Goal: Information Seeking & Learning: Understand process/instructions

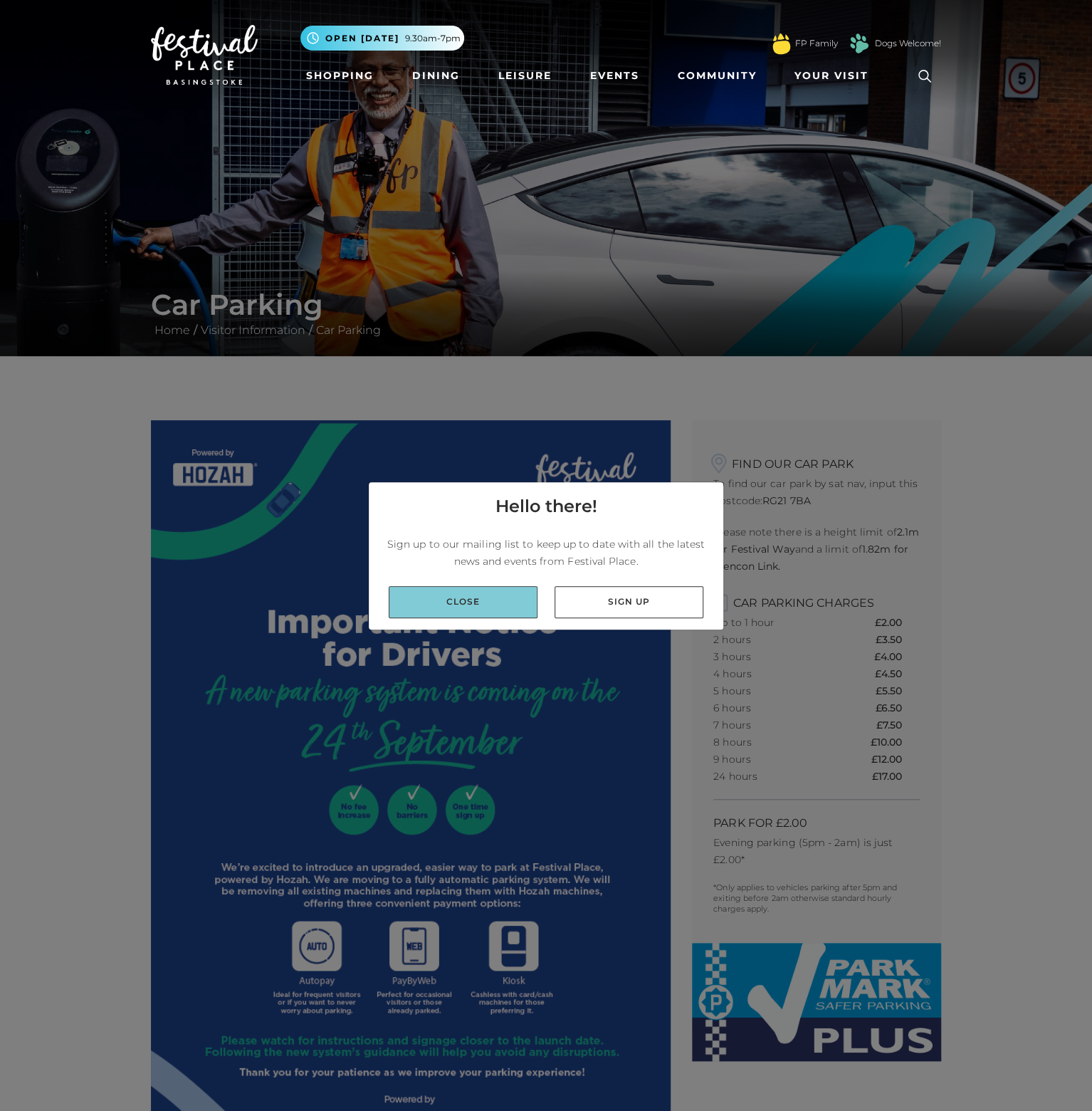
click at [476, 605] on link "Close" at bounding box center [463, 601] width 149 height 32
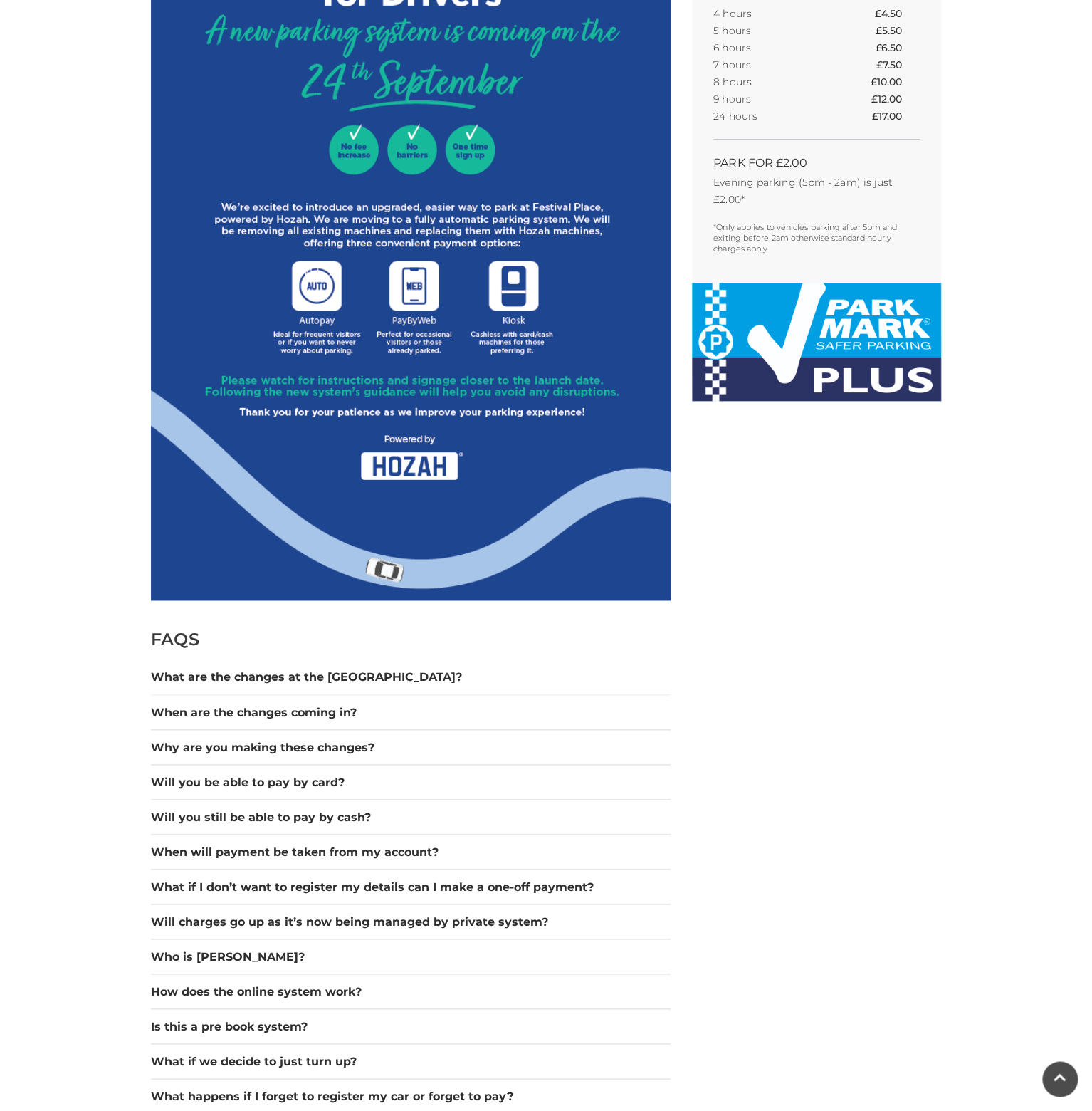
scroll to position [676, 0]
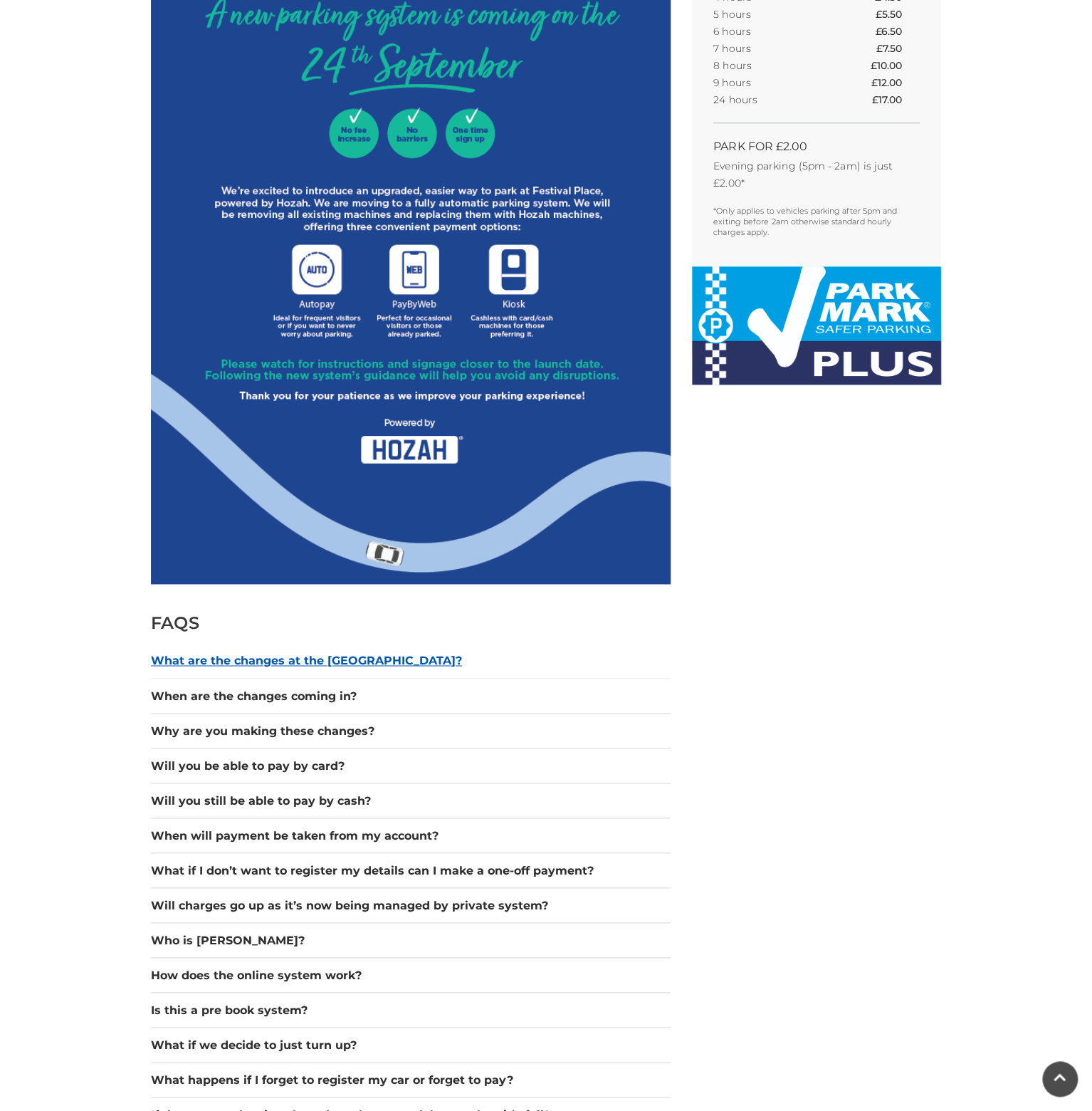
click at [311, 652] on button "What are the changes at the [GEOGRAPHIC_DATA]?" at bounding box center [410, 661] width 520 height 17
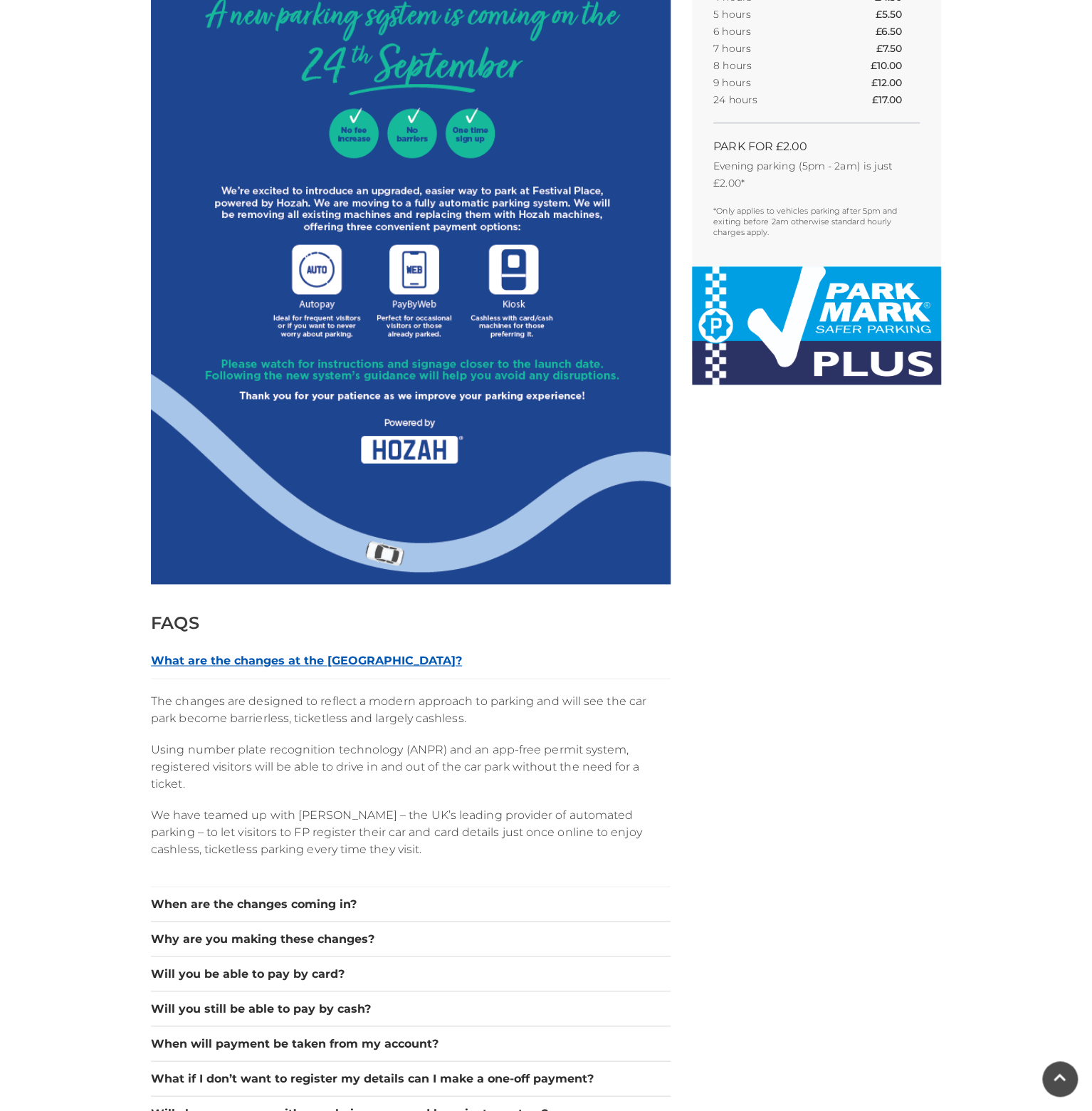
click at [310, 654] on button "What are the changes at the [GEOGRAPHIC_DATA]?" at bounding box center [410, 661] width 520 height 17
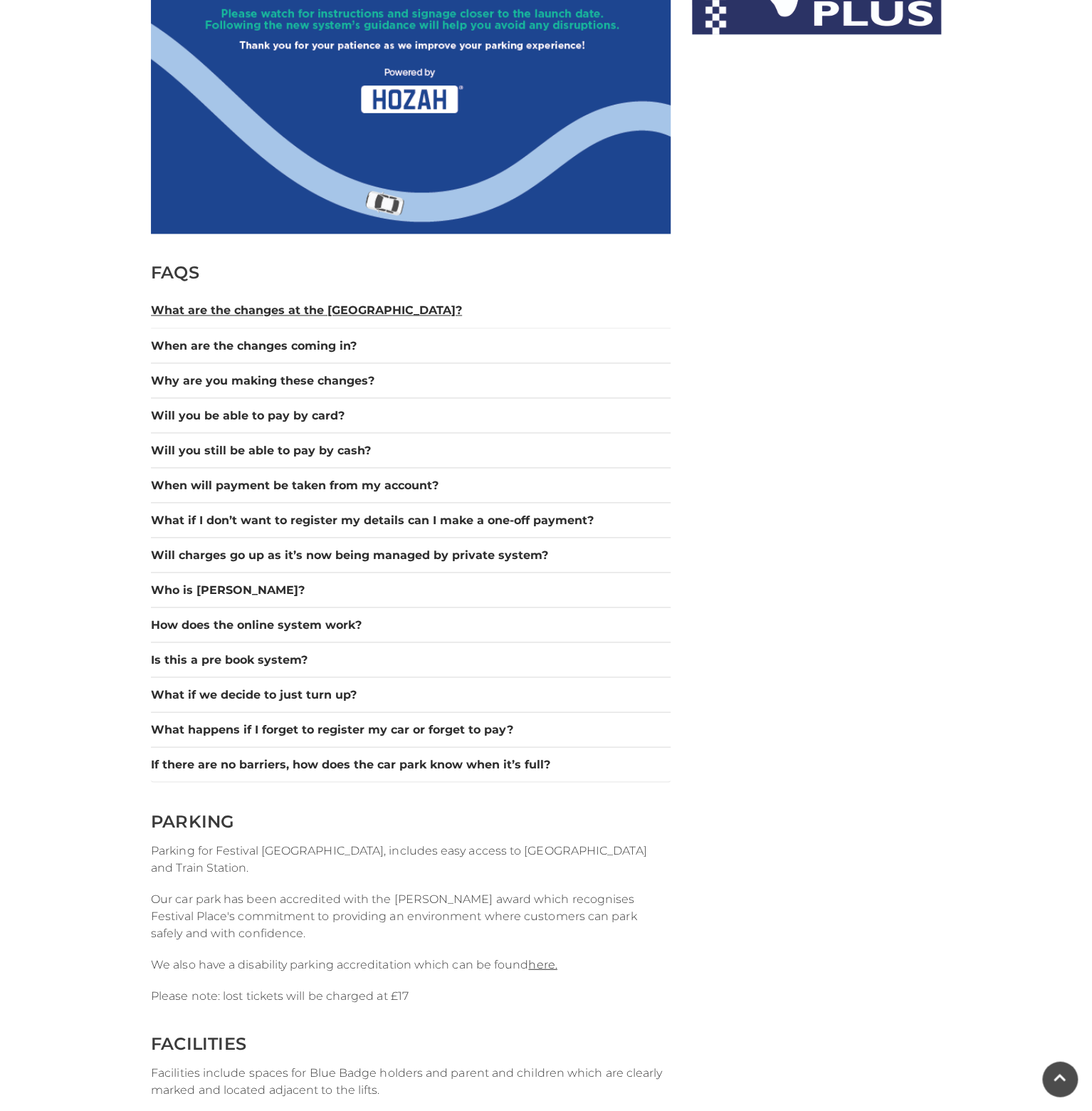
scroll to position [977, 0]
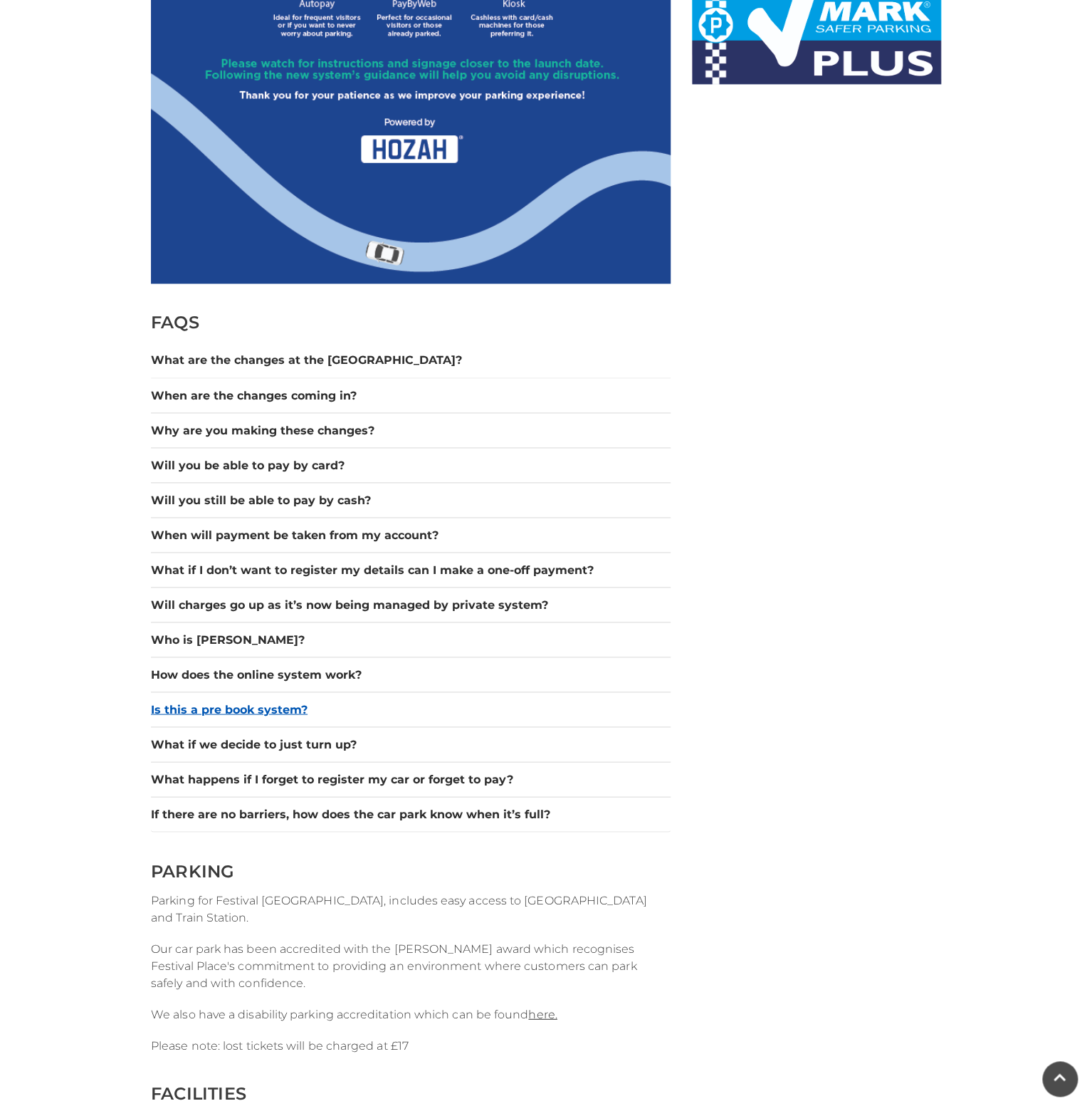
click at [281, 700] on button "Is this a pre book system?" at bounding box center [410, 709] width 520 height 17
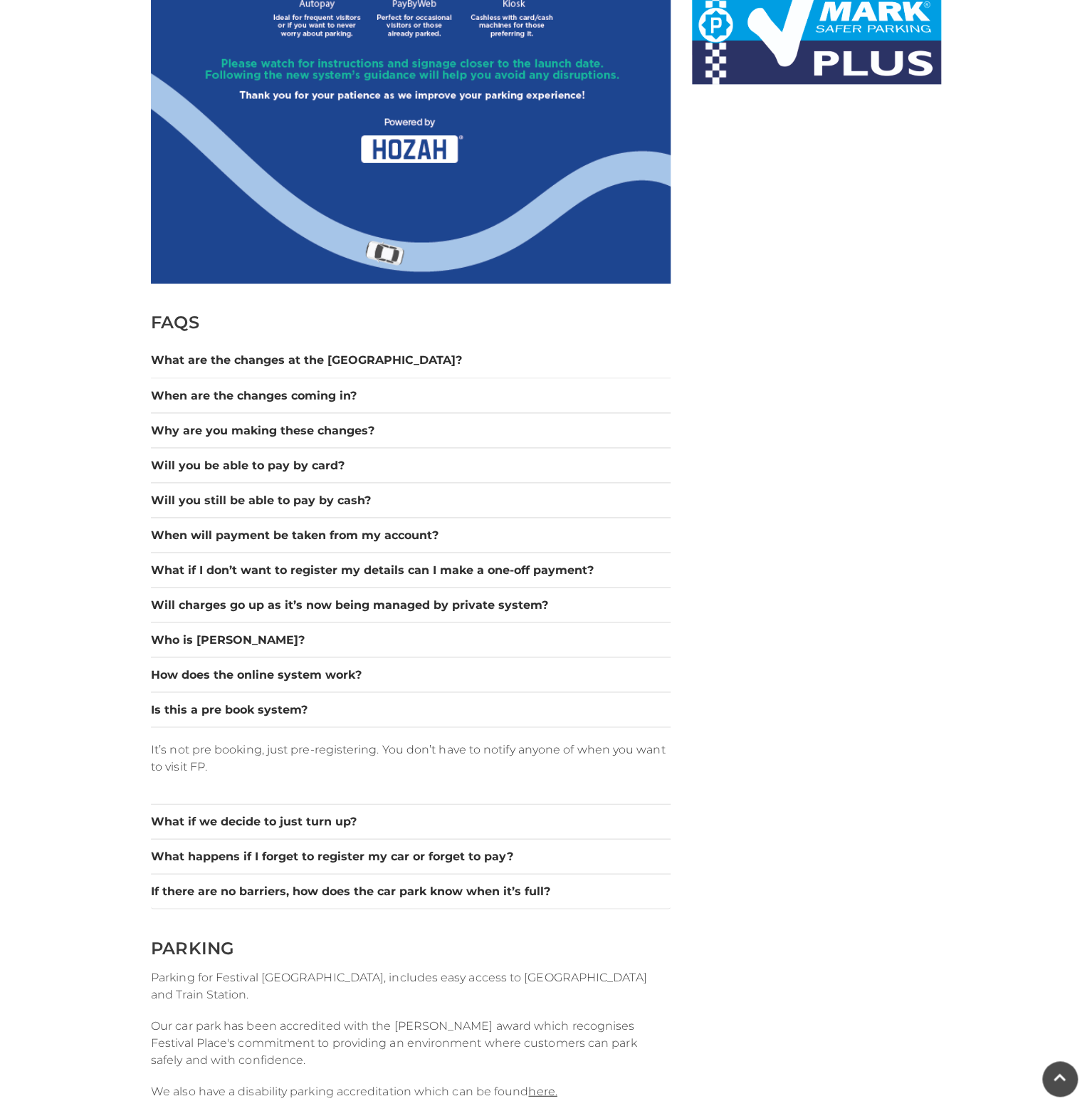
click at [279, 695] on div "Is this a pre book system?" at bounding box center [410, 709] width 520 height 35
click at [259, 704] on button "Is this a pre book system?" at bounding box center [410, 709] width 520 height 17
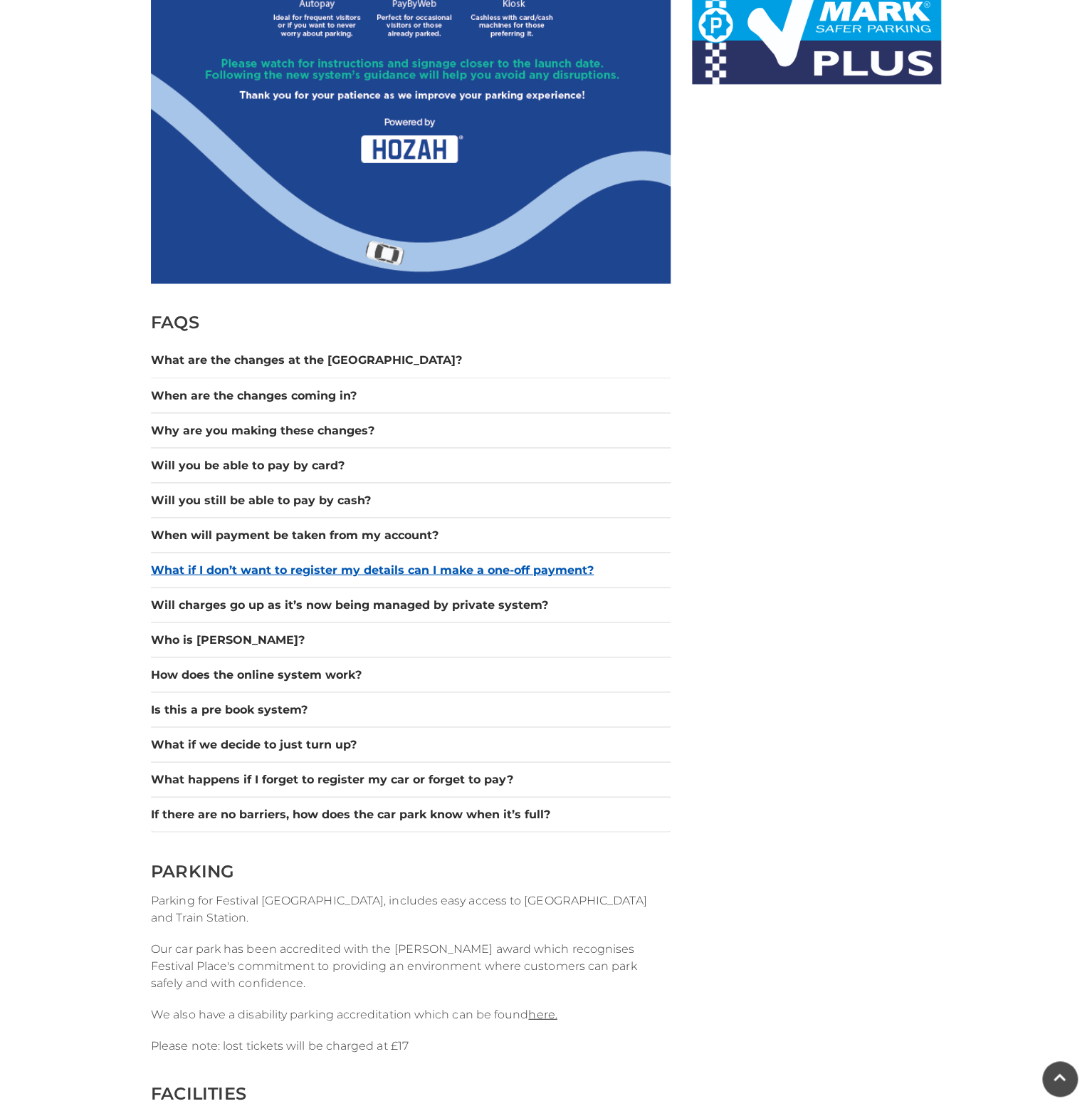
click at [280, 567] on button "What if I don’t want to register my details can I make a one-off payment?" at bounding box center [410, 569] width 520 height 17
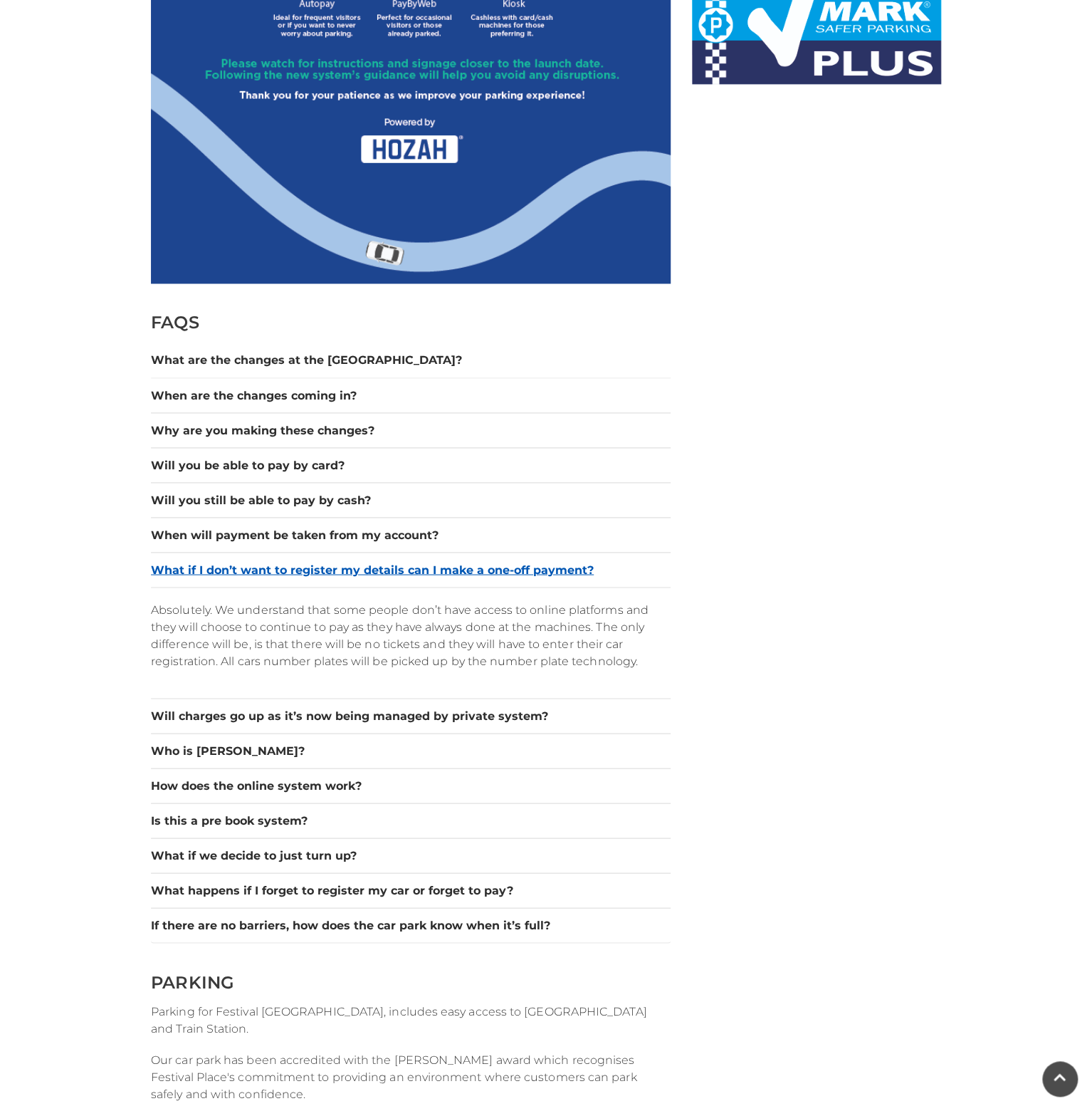
click at [280, 567] on button "What if I don’t want to register my details can I make a one-off payment?" at bounding box center [410, 569] width 520 height 17
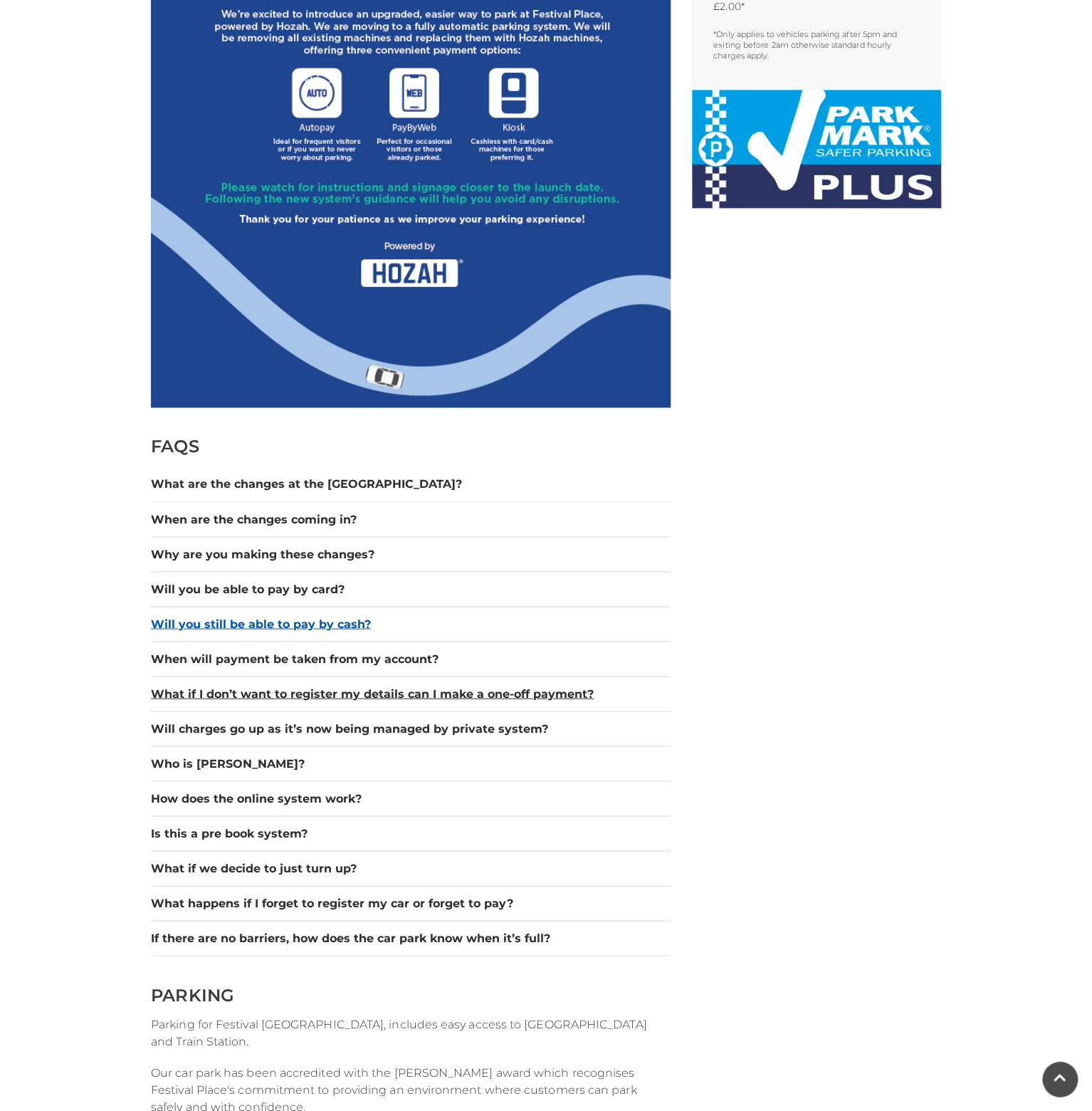
scroll to position [827, 0]
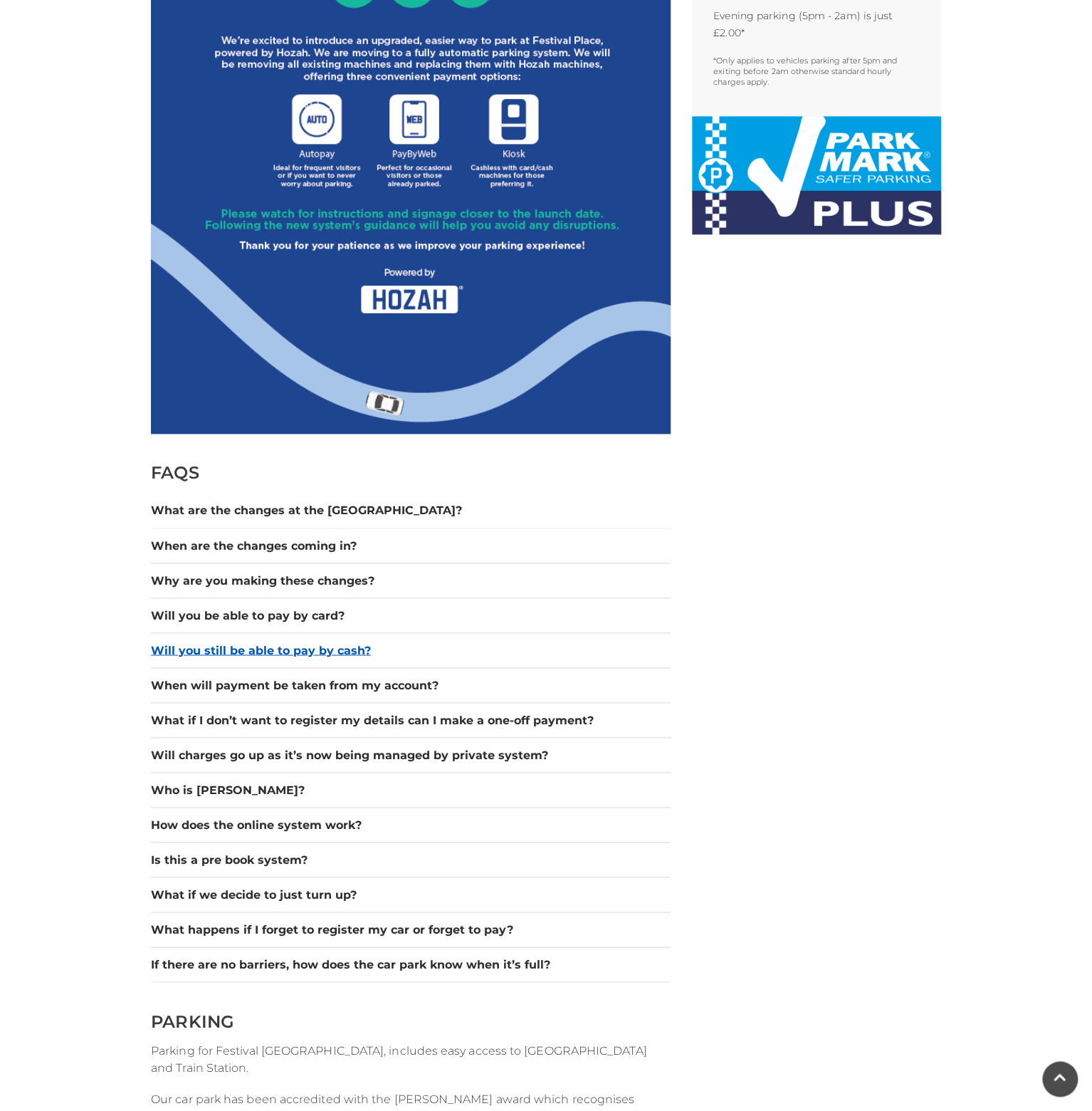
click at [333, 645] on button "Will you still be able to pay by cash?" at bounding box center [410, 650] width 520 height 17
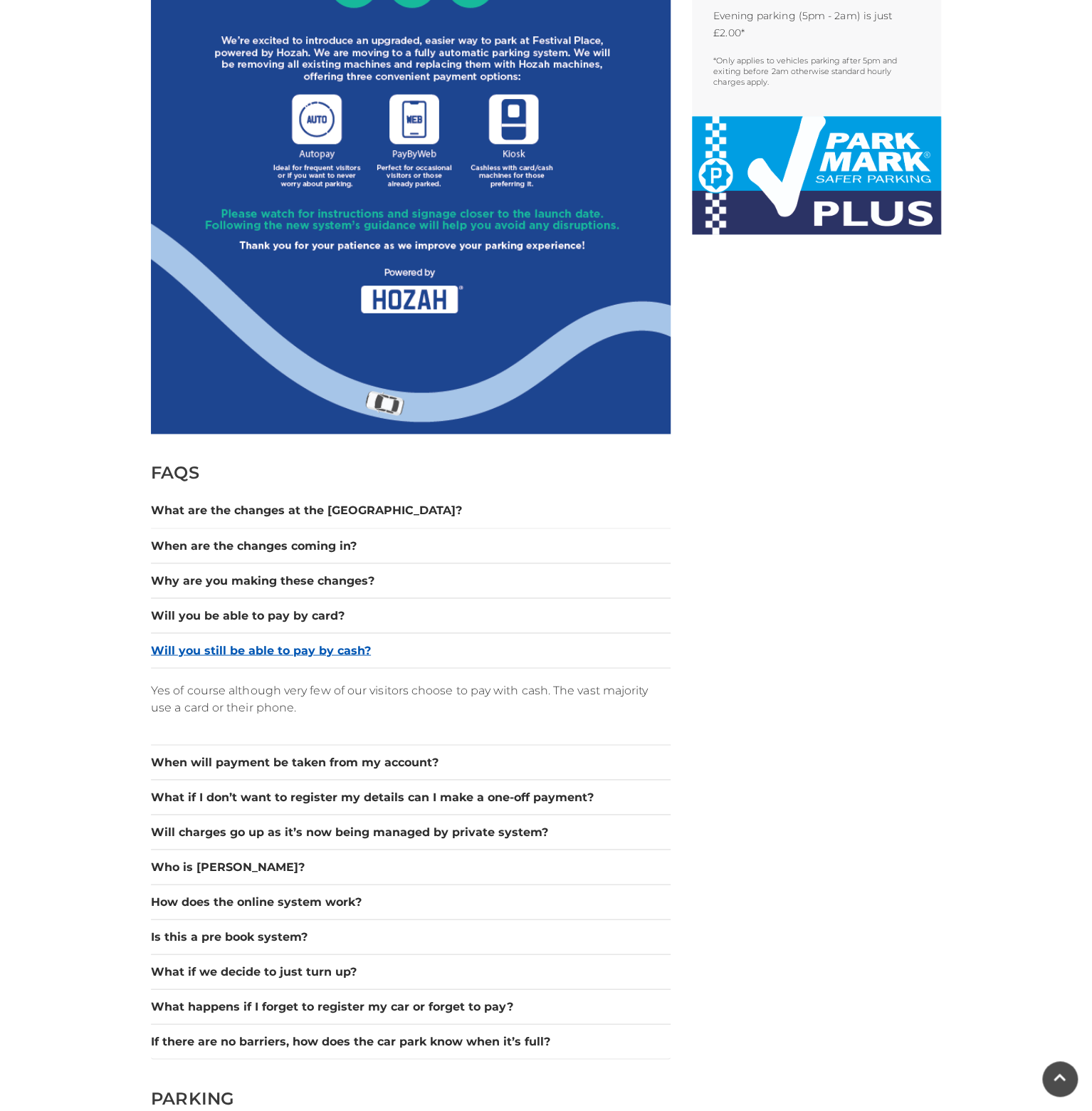
click at [289, 646] on button "Will you still be able to pay by cash?" at bounding box center [410, 650] width 520 height 17
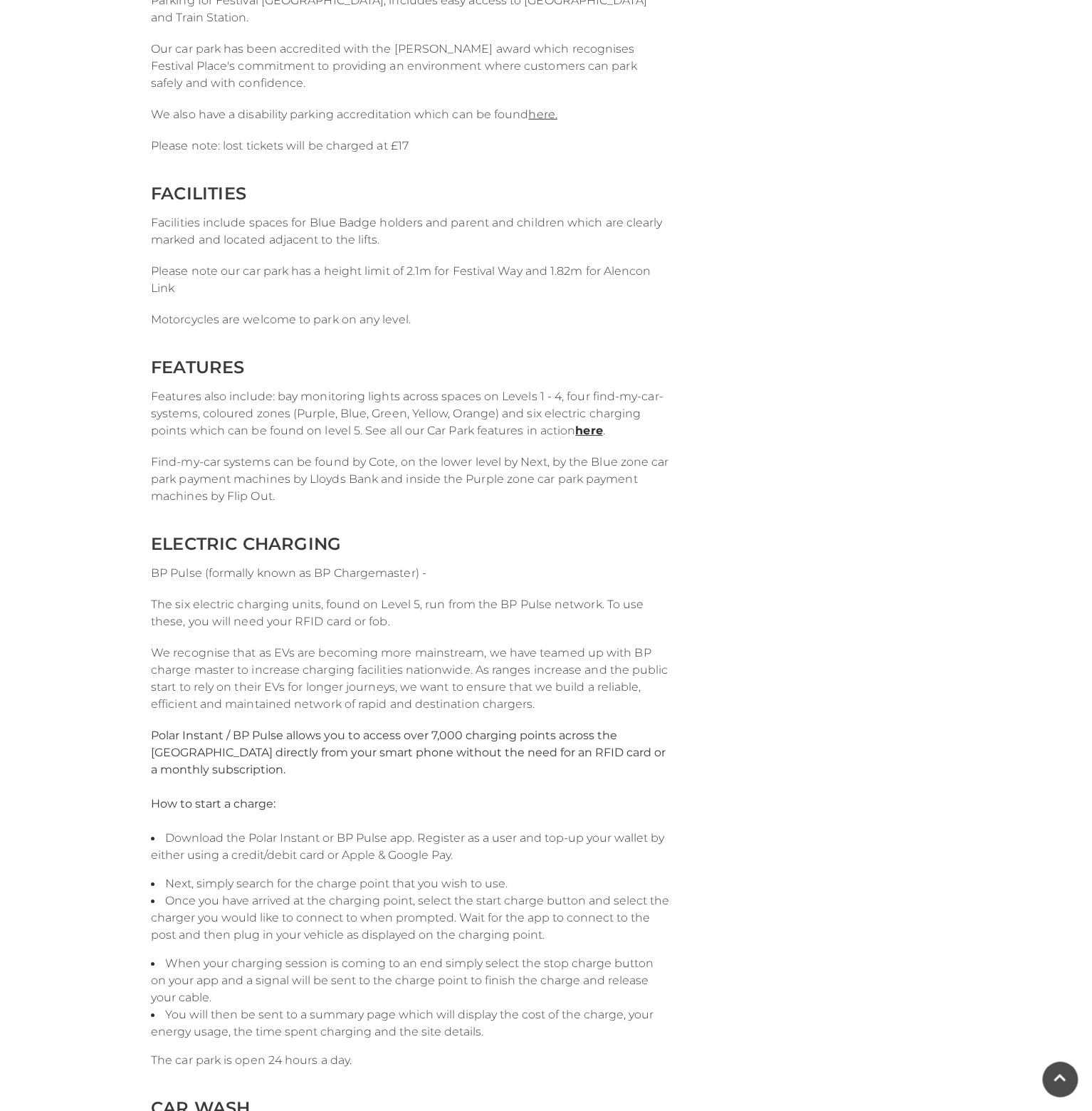
scroll to position [1729, 0]
